Goal: Information Seeking & Learning: Learn about a topic

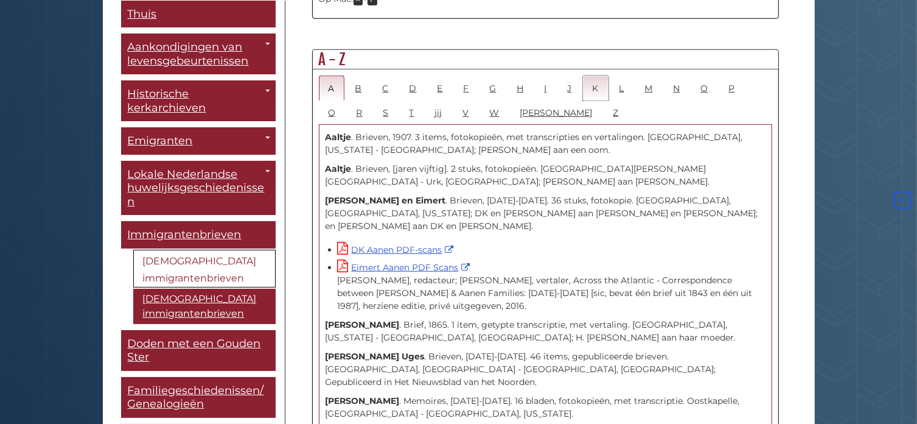
scroll to position [708, 0]
click at [595, 88] on font "K" at bounding box center [596, 88] width 6 height 11
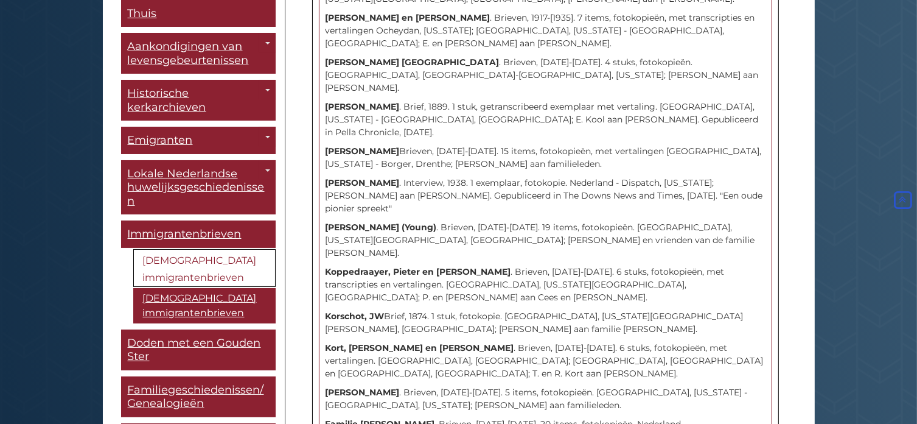
scroll to position [3203, 0]
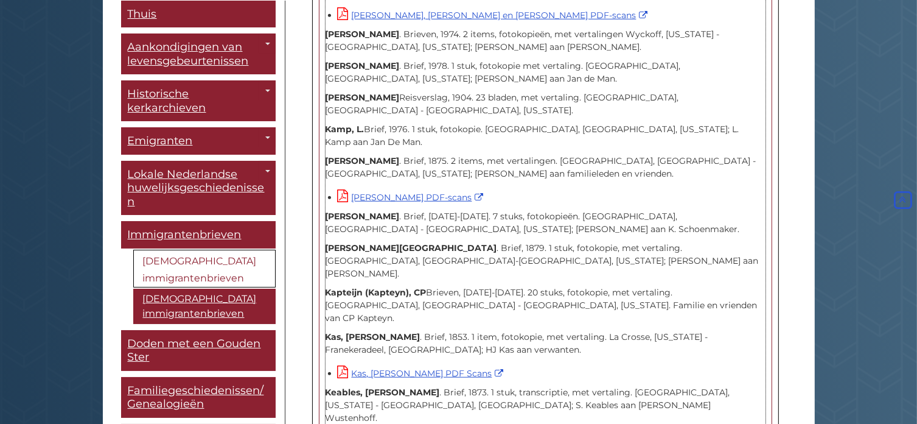
scroll to position [453, 0]
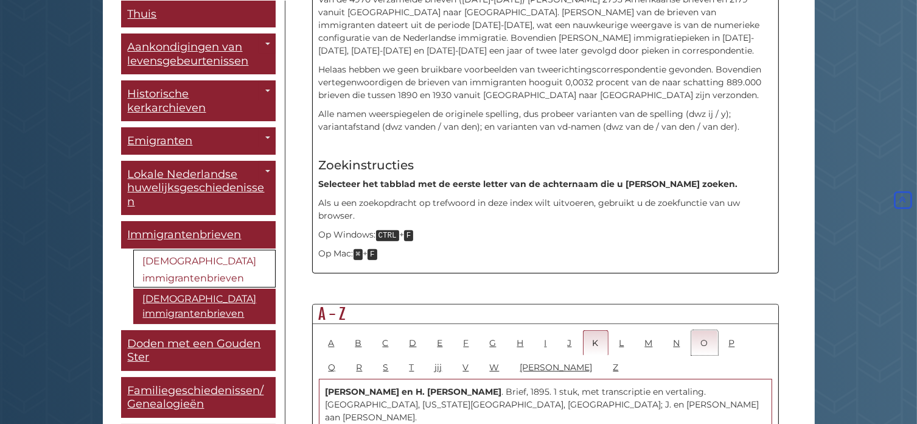
click at [703, 341] on font "O" at bounding box center [704, 342] width 7 height 11
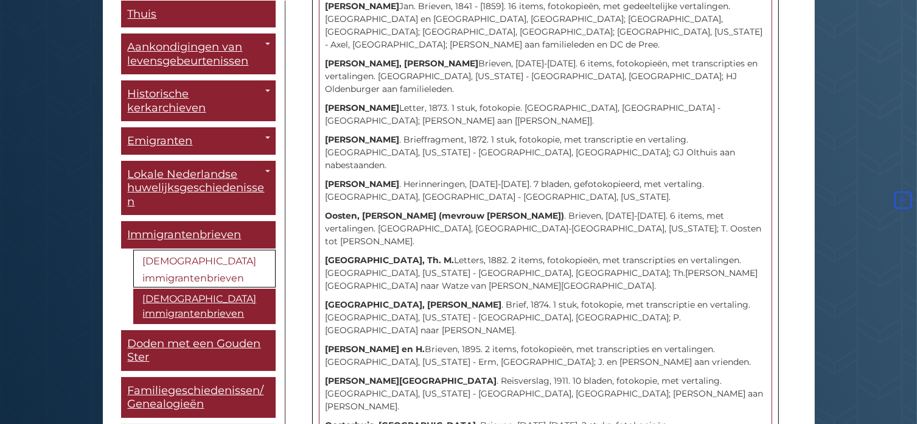
scroll to position [1184, 0]
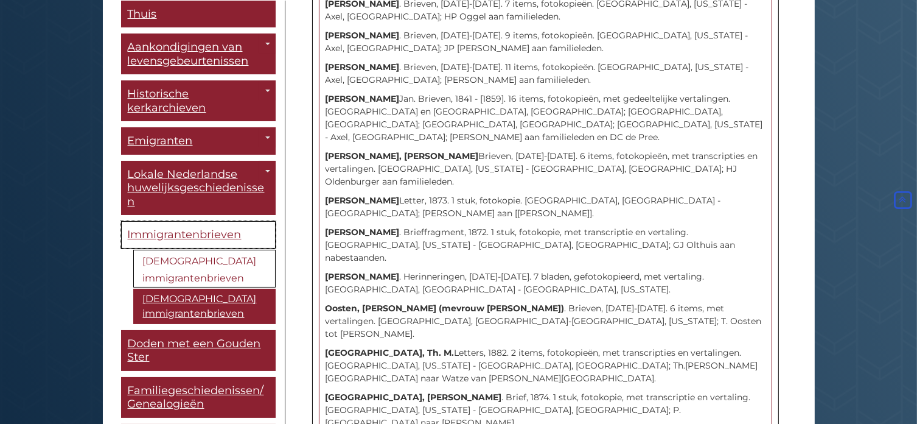
click at [187, 234] on font "Immigrantenbrieven" at bounding box center [185, 234] width 114 height 13
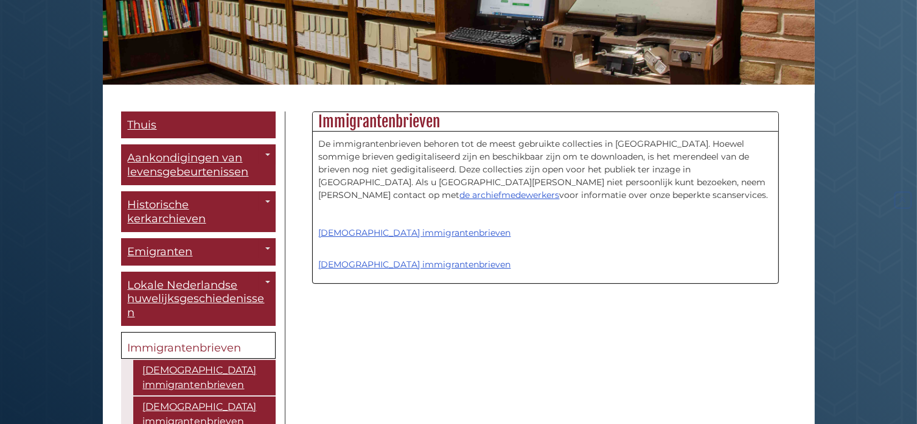
scroll to position [243, 0]
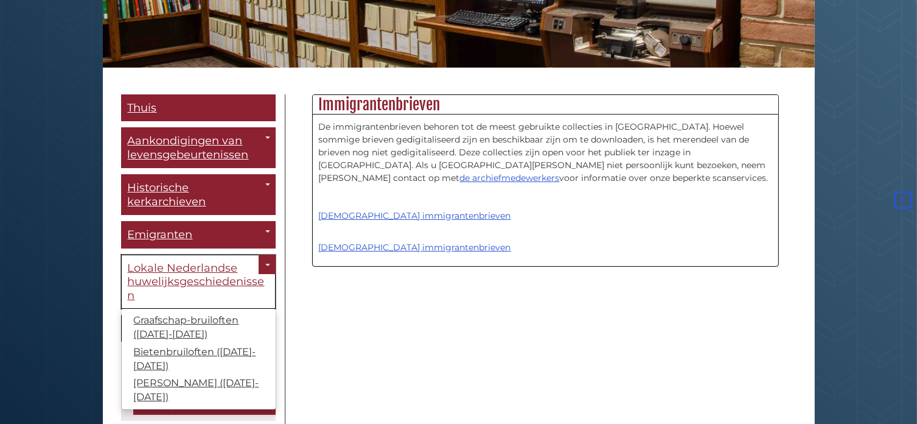
click at [226, 284] on font "Lokale Nederlandse huwelijksgeschiedenissen" at bounding box center [196, 281] width 137 height 41
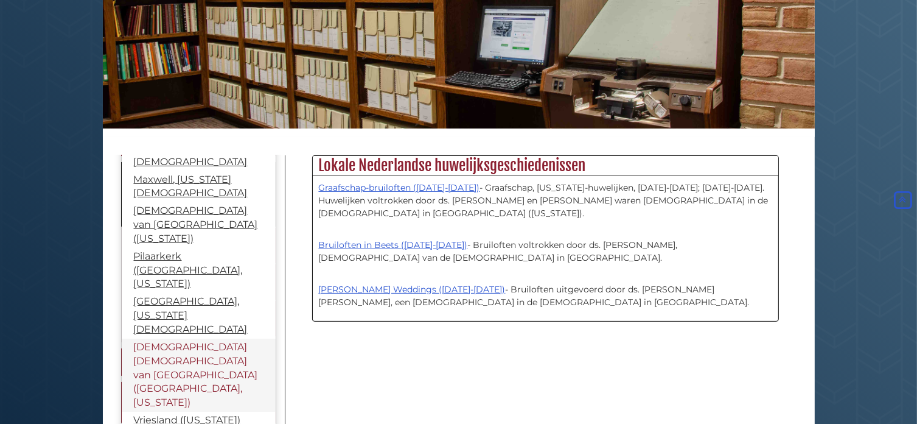
scroll to position [183, 0]
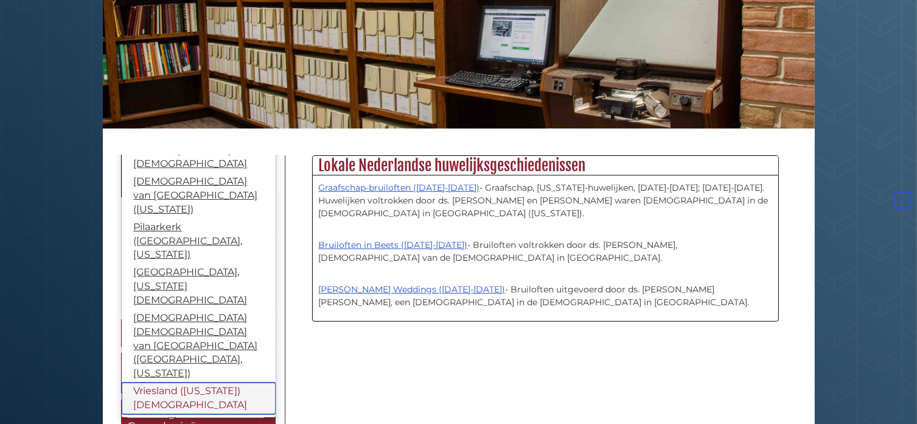
click at [178, 385] on font "Vriesland ([US_STATE]) [DEMOGRAPHIC_DATA]" at bounding box center [191, 398] width 114 height 26
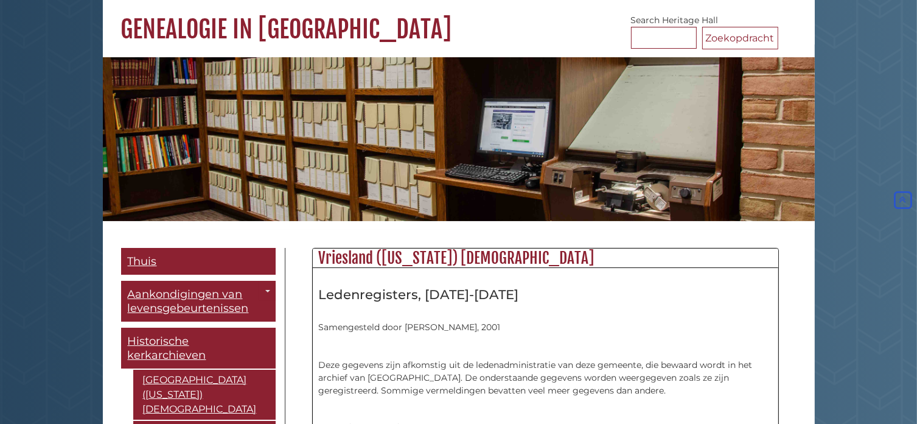
scroll to position [61, 0]
